Goal: Transaction & Acquisition: Purchase product/service

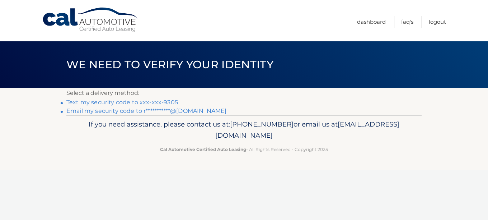
click at [157, 102] on link "Text my security code to xxx-xxx-9305" at bounding box center [122, 102] width 112 height 7
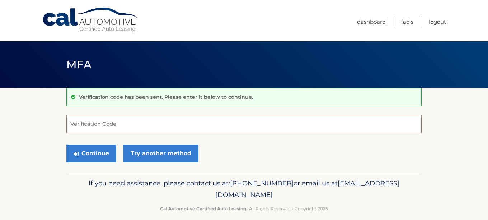
click at [118, 125] on input "Verification Code" at bounding box center [243, 124] width 355 height 18
click at [101, 124] on input "Verification Code" at bounding box center [243, 124] width 355 height 18
type input "358378"
click at [87, 154] on button "Continue" at bounding box center [91, 153] width 50 height 18
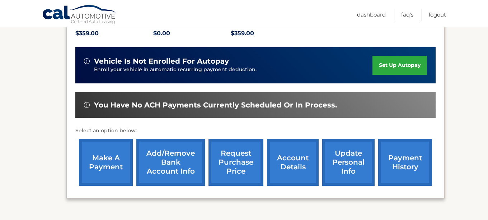
scroll to position [162, 0]
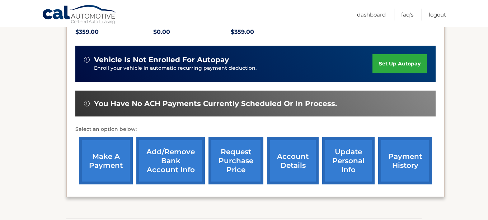
click at [403, 163] on link "payment history" at bounding box center [405, 160] width 54 height 47
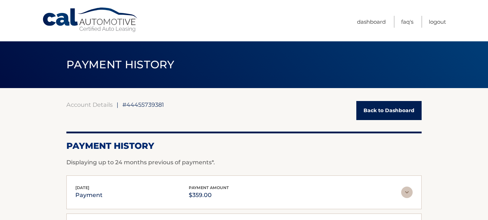
click at [388, 111] on link "Back to Dashboard" at bounding box center [388, 110] width 65 height 19
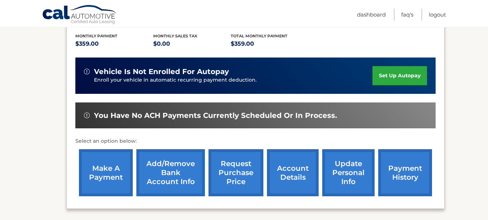
scroll to position [155, 0]
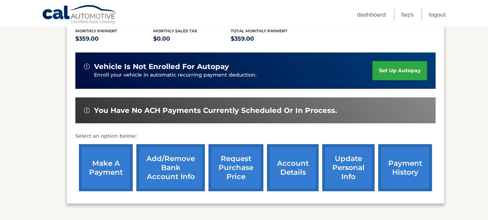
click at [106, 169] on link "make a payment" at bounding box center [106, 167] width 54 height 47
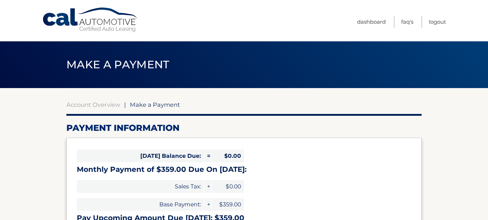
select select "ZTZmNzg2ODktODNhYy00ZjI0LWIxNTAtYmM0MTcyNjZjMmVi"
click at [439, 23] on link "Logout" at bounding box center [437, 22] width 17 height 12
